Goal: Find specific page/section: Find specific page/section

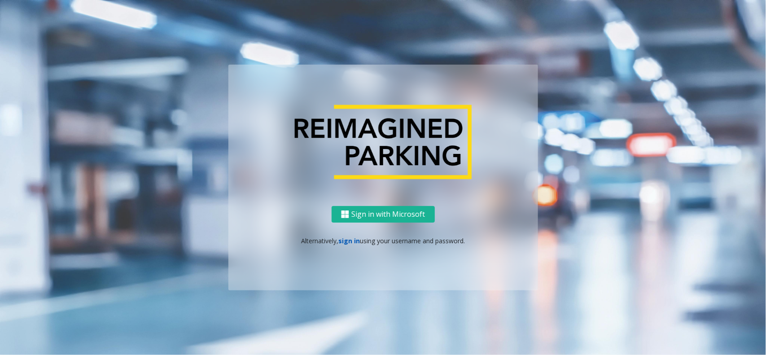
click at [348, 241] on link "sign in" at bounding box center [349, 241] width 22 height 9
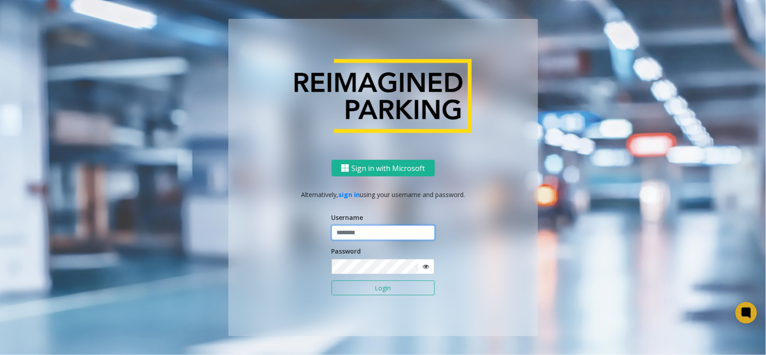
click at [378, 231] on input "text" at bounding box center [383, 232] width 103 height 15
type input "*******"
click at [332, 281] on button "Login" at bounding box center [383, 288] width 103 height 15
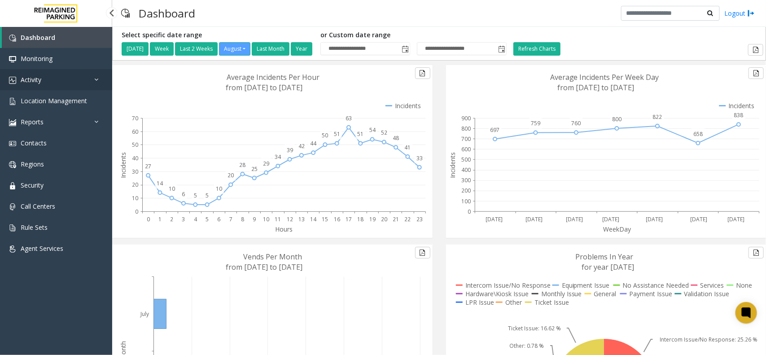
click at [54, 79] on link "Activity" at bounding box center [56, 79] width 112 height 21
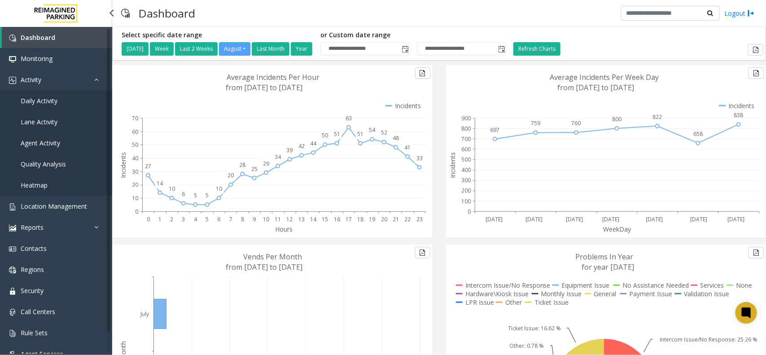
click at [55, 98] on span "Daily Activity" at bounding box center [39, 101] width 37 height 9
